Goal: Complete application form: Complete application form

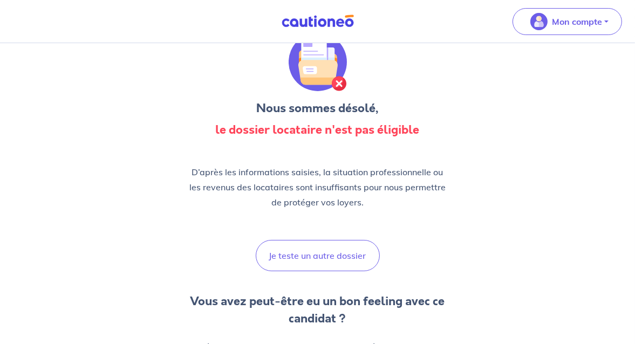
scroll to position [54, 0]
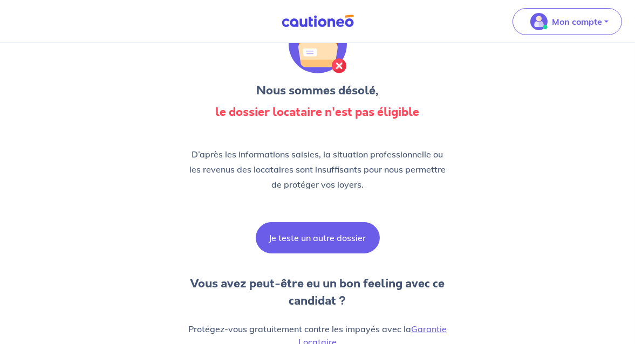
click at [301, 242] on button "Je teste un autre dossier" at bounding box center [318, 237] width 124 height 31
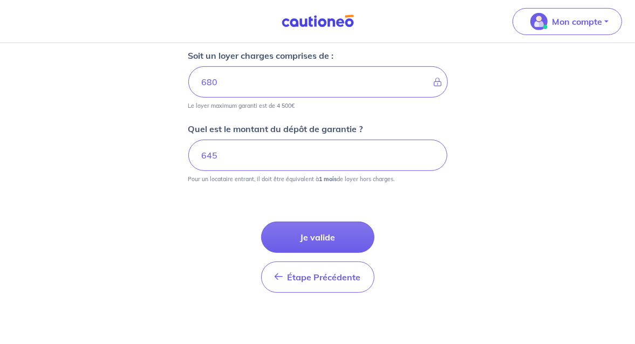
scroll to position [549, 0]
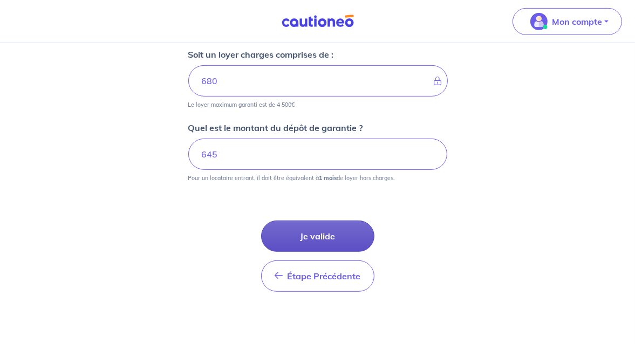
click at [325, 235] on button "Je valide" at bounding box center [317, 236] width 113 height 31
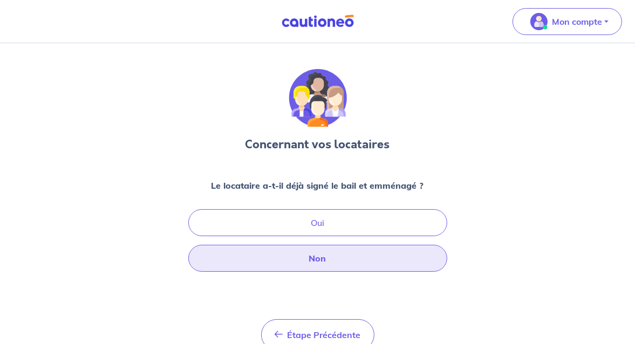
click at [325, 258] on button "Non" at bounding box center [317, 258] width 259 height 27
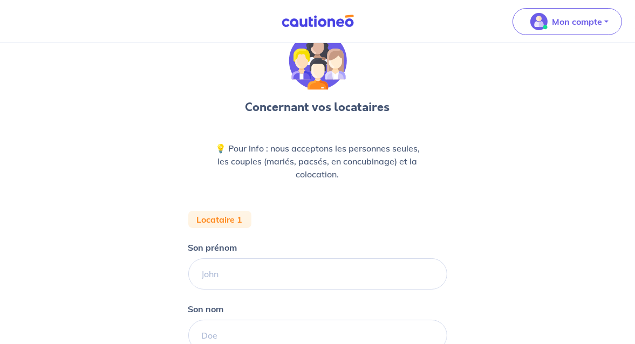
scroll to position [54, 0]
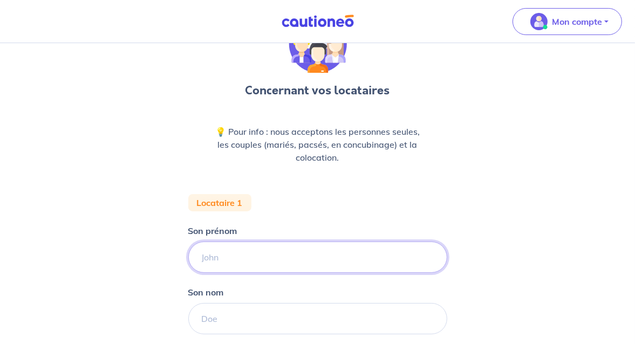
click at [229, 253] on input "Son prénom" at bounding box center [317, 257] width 259 height 31
type input "amelie"
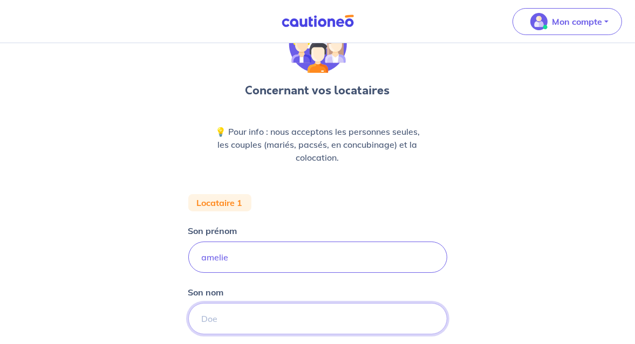
click at [228, 320] on input "Son nom" at bounding box center [317, 318] width 259 height 31
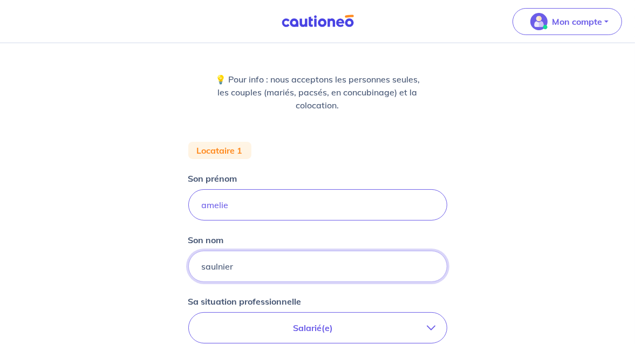
type input "saulnier"
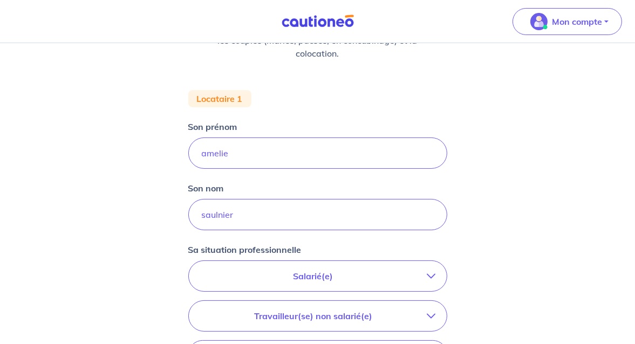
scroll to position [216, 0]
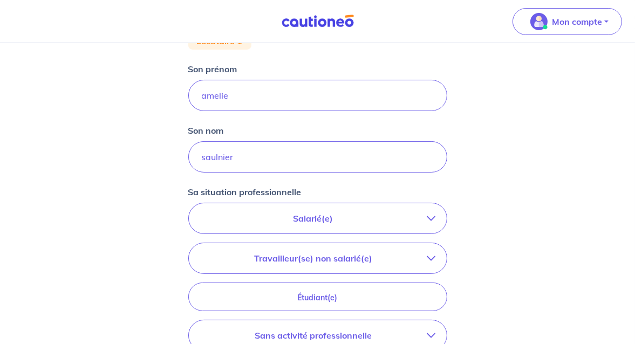
click at [272, 222] on p "Salarié(e)" at bounding box center [314, 218] width 228 height 13
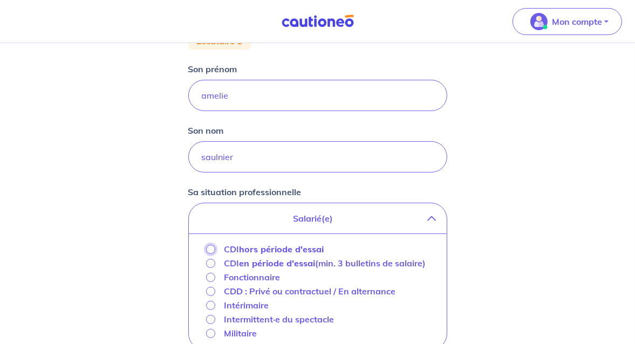
click at [211, 248] on input "CDI hors période d'essai" at bounding box center [210, 249] width 9 height 9
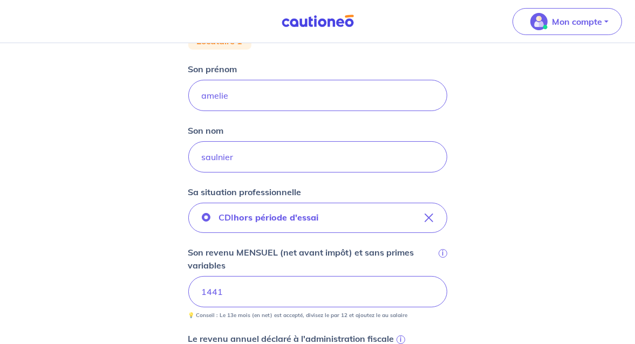
scroll to position [324, 0]
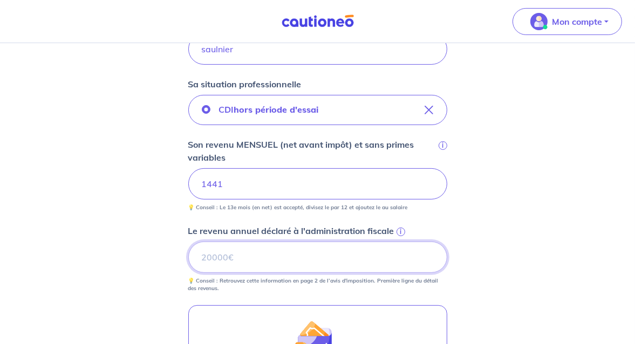
click at [220, 265] on input "Le revenu annuel déclaré à l'administration fiscale i" at bounding box center [317, 257] width 259 height 31
click at [206, 253] on input "Le revenu annuel déclaré à l'administration fiscale i" at bounding box center [317, 257] width 259 height 31
type input "15400"
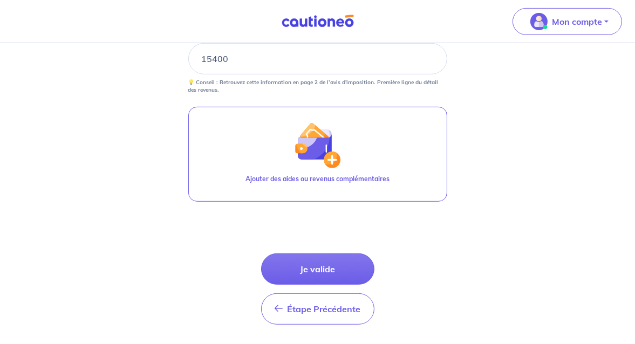
scroll to position [540, 0]
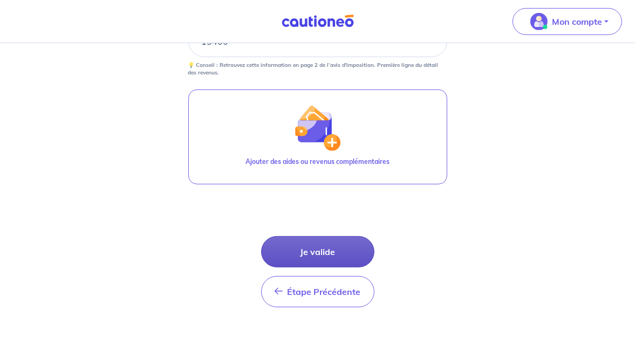
click at [312, 249] on button "Je valide" at bounding box center [317, 251] width 113 height 31
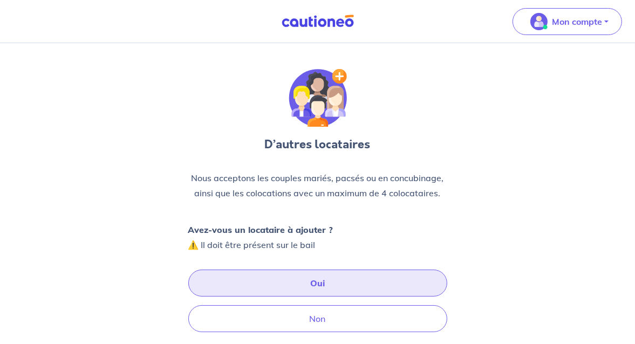
click at [316, 290] on button "Oui" at bounding box center [317, 283] width 259 height 27
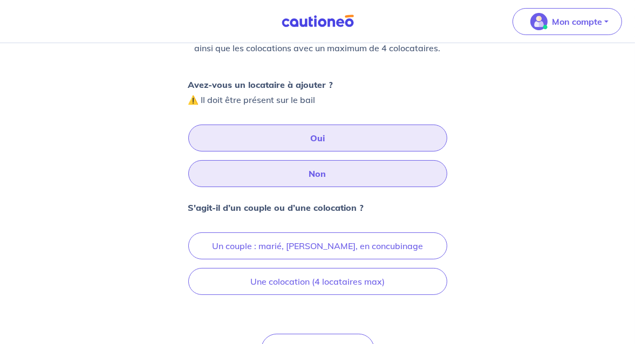
scroll to position [162, 0]
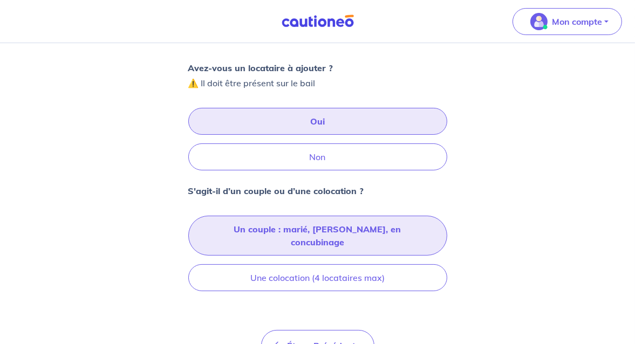
click at [304, 233] on button "Un couple : marié, [PERSON_NAME], en concubinage" at bounding box center [317, 236] width 259 height 40
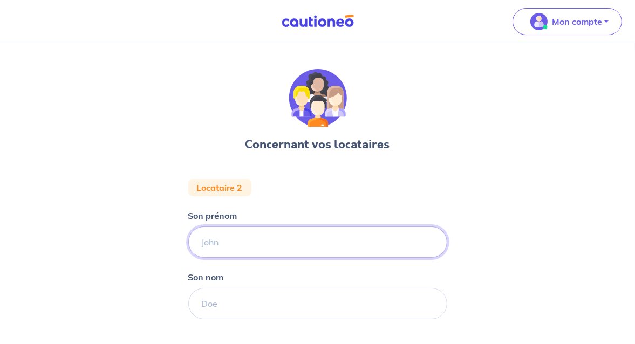
click at [224, 239] on input "Son prénom" at bounding box center [317, 242] width 259 height 31
type input "[PERSON_NAME]"
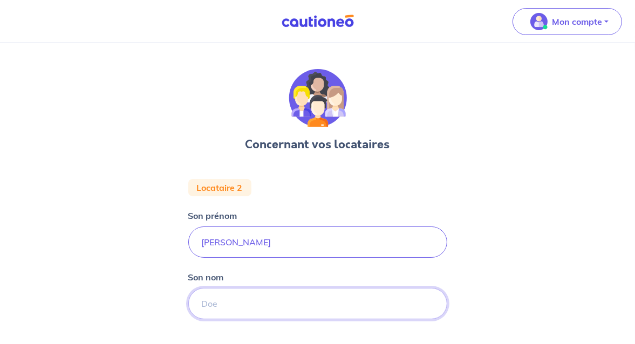
click at [226, 306] on input "Son nom" at bounding box center [317, 303] width 259 height 31
type input "charpentier"
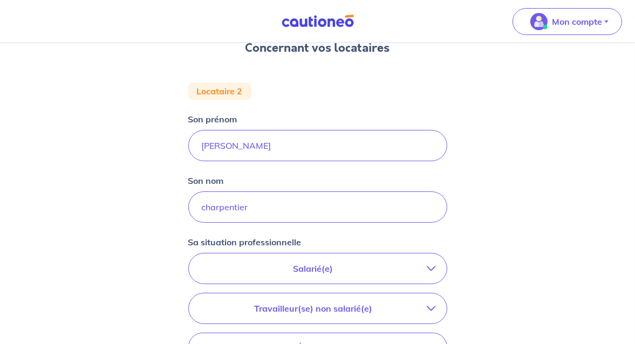
scroll to position [108, 0]
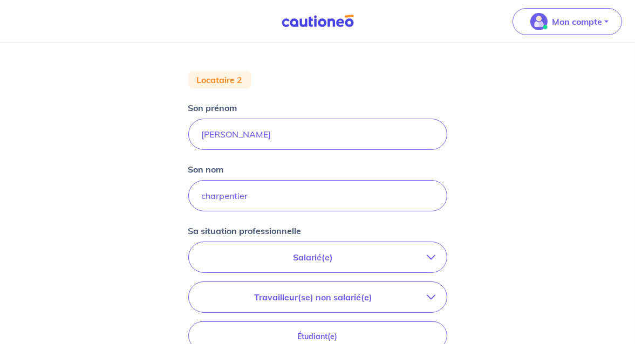
click at [287, 252] on p "Salarié(e)" at bounding box center [314, 257] width 228 height 13
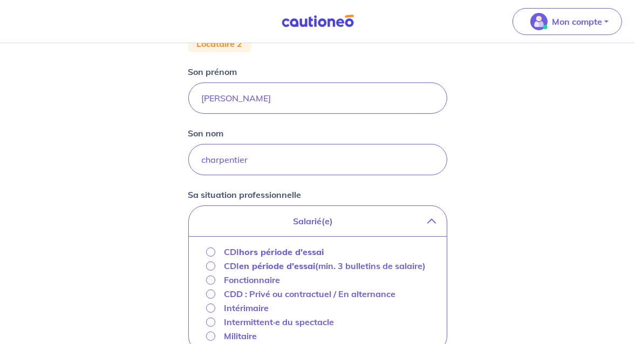
scroll to position [162, 0]
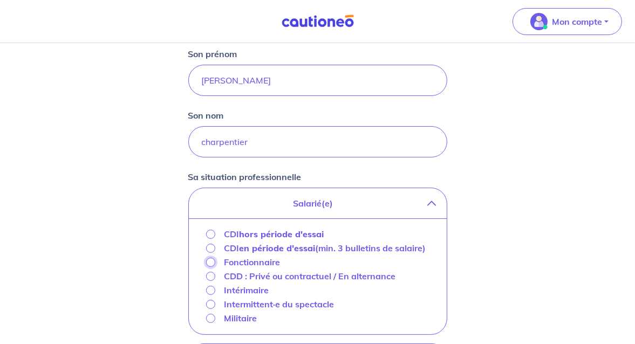
click at [208, 260] on input "Fonctionnaire" at bounding box center [210, 262] width 9 height 9
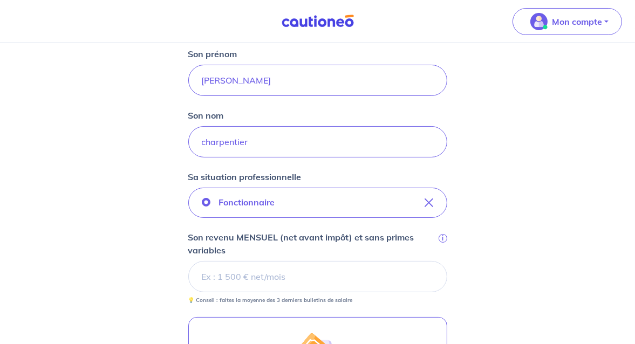
click at [220, 279] on input "Son revenu MENSUEL (net avant impôt) et sans primes variables i" at bounding box center [317, 276] width 259 height 31
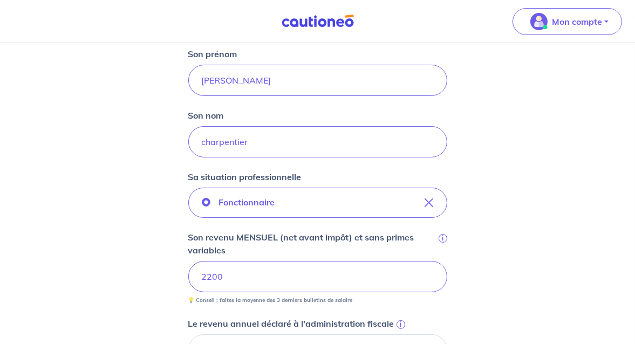
scroll to position [216, 0]
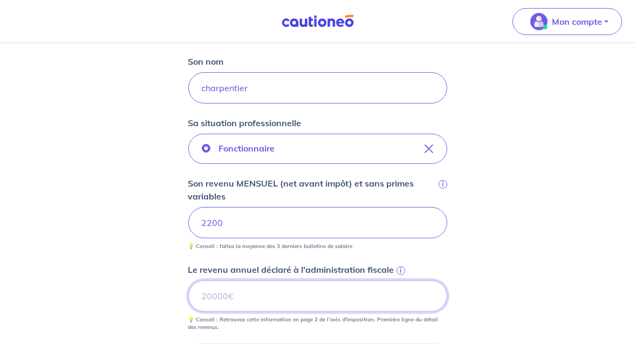
click at [215, 289] on input "Le revenu annuel déclaré à l'administration fiscale i" at bounding box center [317, 296] width 259 height 31
type input "24578"
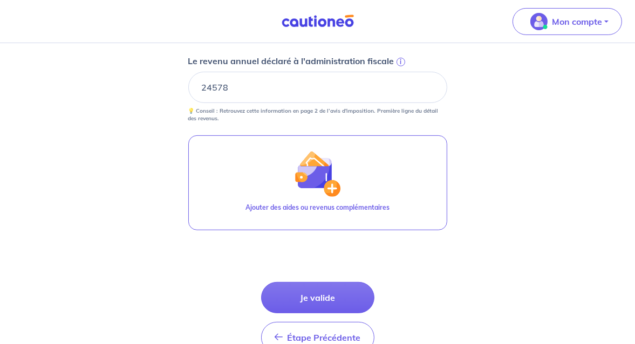
scroll to position [486, 0]
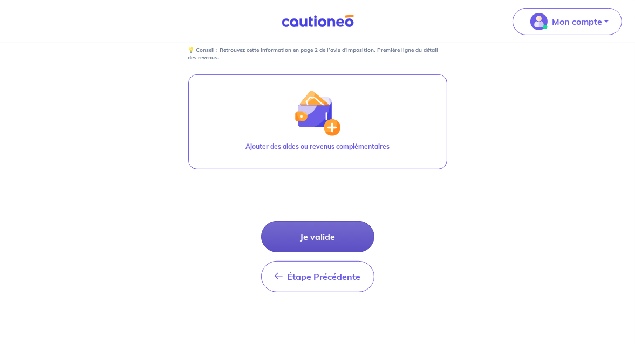
click at [309, 231] on button "Je valide" at bounding box center [317, 236] width 113 height 31
